Goal: Task Accomplishment & Management: Manage account settings

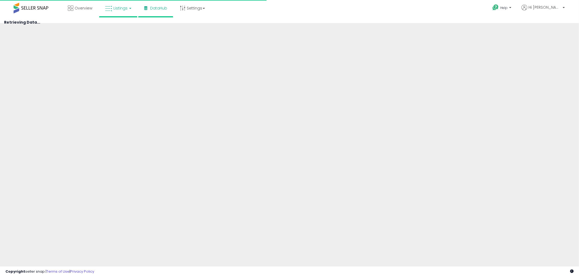
click at [120, 10] on span "Listings" at bounding box center [120, 7] width 14 height 5
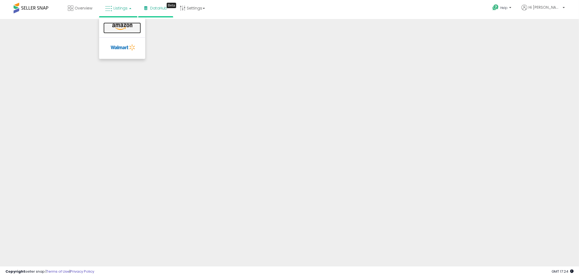
click at [118, 30] on icon at bounding box center [122, 26] width 24 height 7
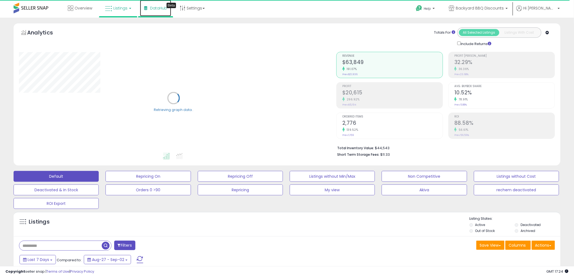
click at [156, 11] on link "DataHub Beta" at bounding box center [155, 8] width 31 height 16
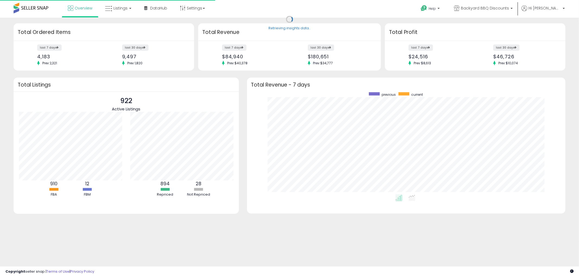
scroll to position [102, 308]
click at [123, 11] on link "Listings" at bounding box center [118, 8] width 34 height 16
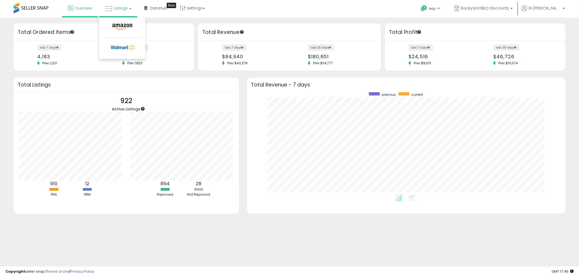
click at [128, 20] on li at bounding box center [122, 27] width 46 height 19
click at [122, 10] on span "Listings" at bounding box center [120, 7] width 14 height 5
click at [120, 27] on icon at bounding box center [122, 26] width 24 height 7
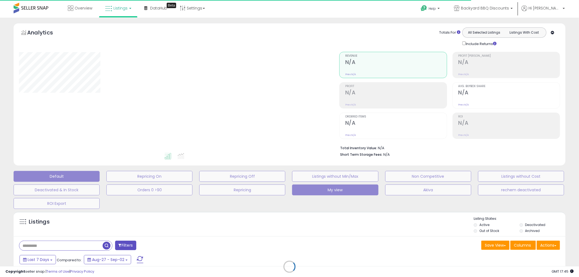
click at [330, 193] on button "My view" at bounding box center [335, 190] width 86 height 11
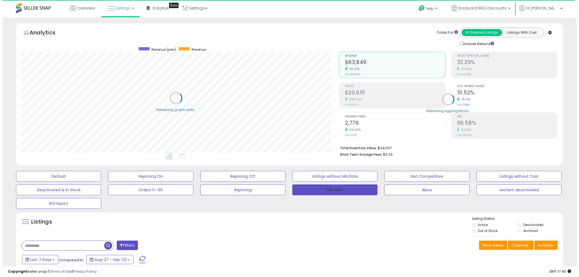
scroll to position [111, 318]
click at [330, 191] on button "My view" at bounding box center [332, 190] width 85 height 11
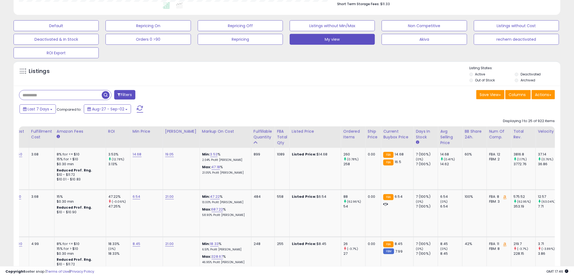
scroll to position [0, 74]
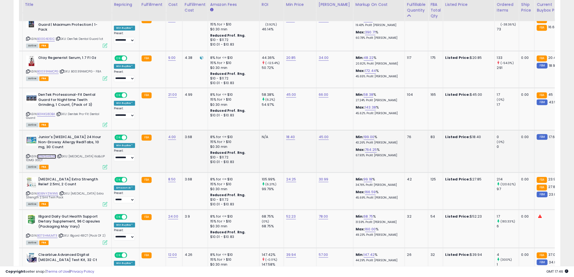
click at [45, 154] on link "B01M5H4LGR" at bounding box center [46, 156] width 19 height 5
click at [290, 135] on link "18.40" at bounding box center [290, 137] width 9 height 5
drag, startPoint x: 254, startPoint y: 118, endPoint x: 248, endPoint y: 116, distance: 6.0
click at [249, 117] on div "*****" at bounding box center [285, 118] width 78 height 14
type input "*****"
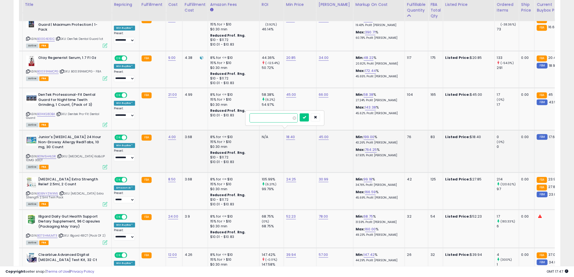
click button "submit" at bounding box center [304, 117] width 9 height 8
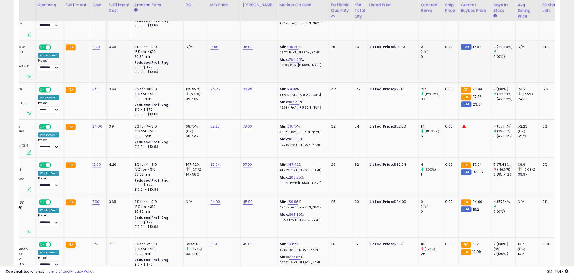
scroll to position [0, 87]
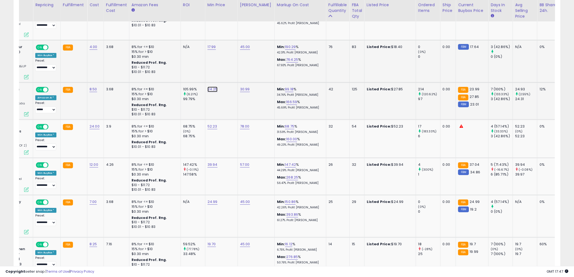
click at [208, 87] on link "24.25" at bounding box center [213, 89] width 10 height 5
drag, startPoint x: 198, startPoint y: 71, endPoint x: 180, endPoint y: 71, distance: 17.6
click at [180, 71] on input "*****" at bounding box center [195, 69] width 48 height 9
type input "*****"
click button "submit" at bounding box center [225, 69] width 9 height 8
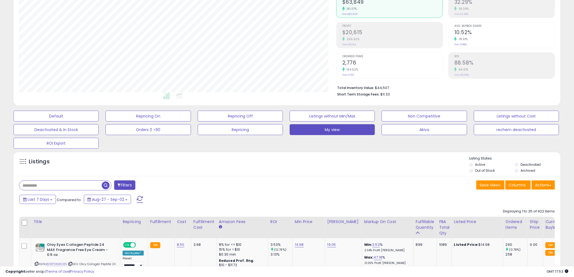
scroll to position [0, 0]
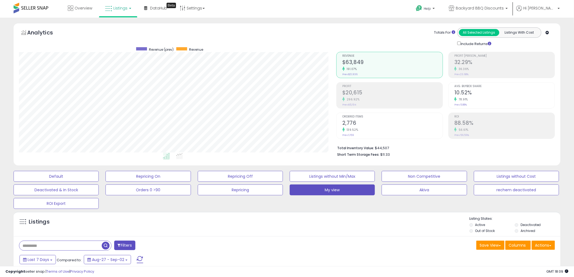
scroll to position [111, 318]
click at [361, 144] on li "Total Inventory Value: $44,507" at bounding box center [444, 147] width 214 height 7
